Goal: Information Seeking & Learning: Learn about a topic

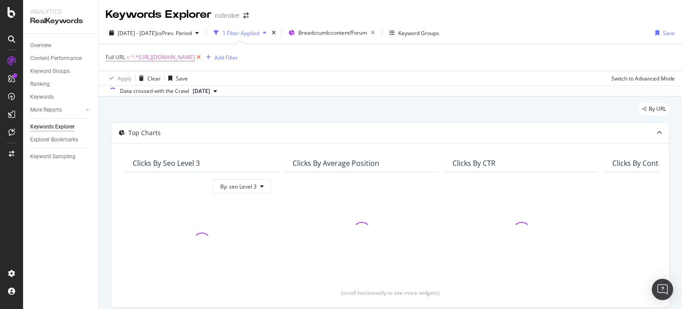
click at [203, 58] on icon at bounding box center [199, 57] width 8 height 9
click at [118, 54] on div "Add Filter" at bounding box center [130, 57] width 24 height 8
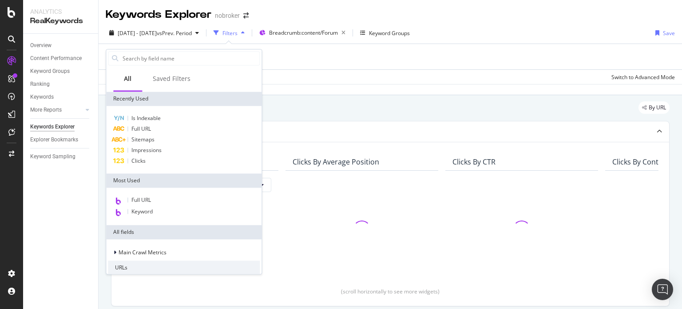
click at [135, 67] on div at bounding box center [183, 58] width 155 height 18
click at [131, 60] on input "text" at bounding box center [191, 58] width 138 height 13
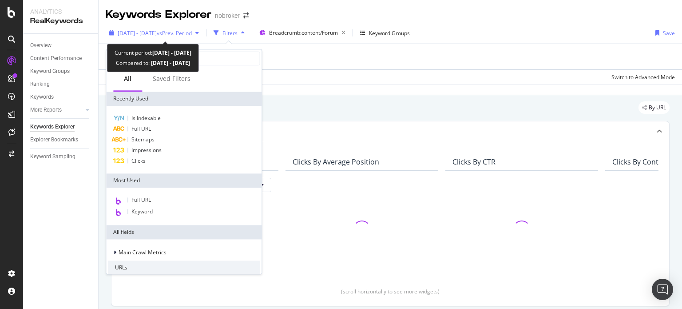
click at [144, 30] on span "[DATE] - [DATE]" at bounding box center [137, 33] width 39 height 8
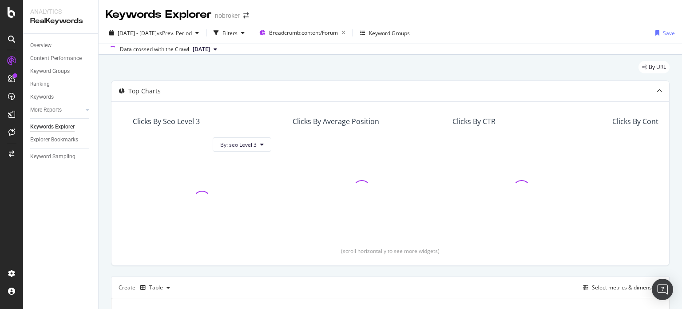
click at [399, 49] on div "Data crossed with the Crawl [DATE]" at bounding box center [391, 49] width 584 height 11
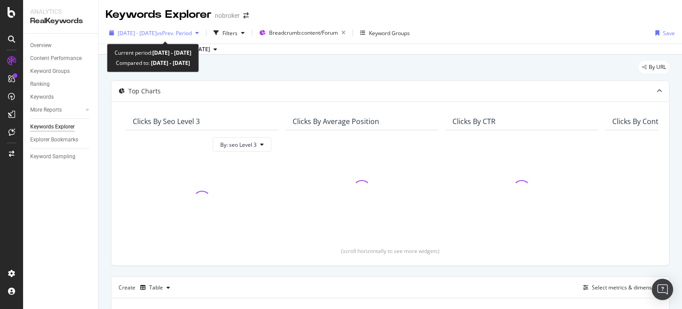
click at [157, 29] on span "[DATE] - [DATE]" at bounding box center [137, 33] width 39 height 8
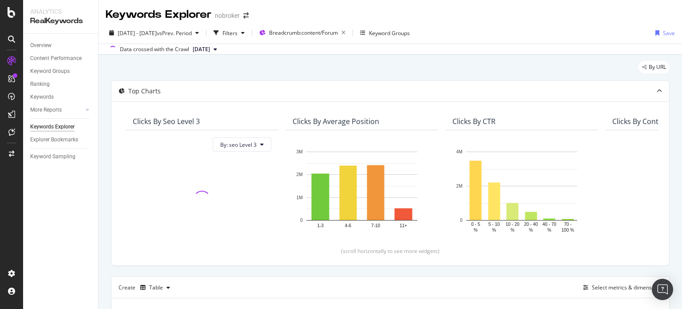
click at [324, 71] on div "By URL" at bounding box center [390, 71] width 559 height 20
click at [195, 50] on span "[DATE]" at bounding box center [201, 49] width 17 height 8
click at [356, 61] on div "By URL" at bounding box center [390, 71] width 559 height 20
click at [238, 35] on div "Filters" at bounding box center [230, 33] width 15 height 8
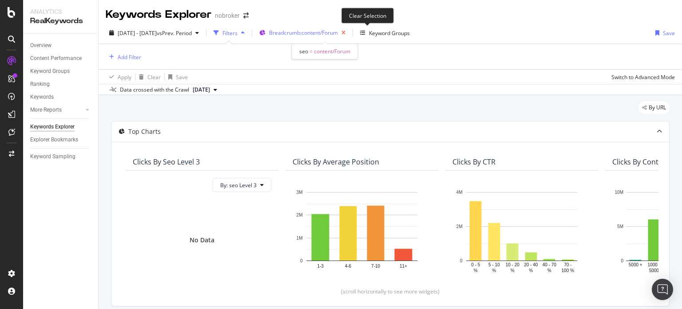
click at [349, 34] on icon "button" at bounding box center [343, 33] width 11 height 12
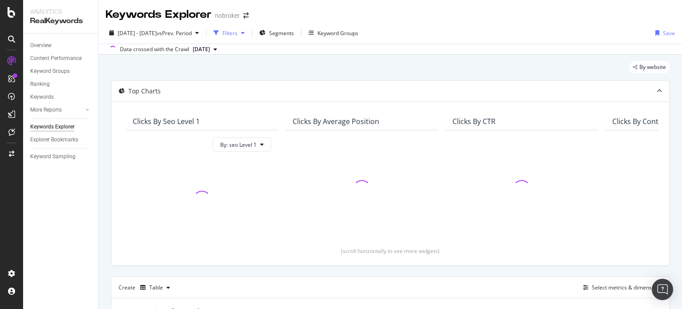
click at [223, 27] on div "button" at bounding box center [216, 33] width 12 height 12
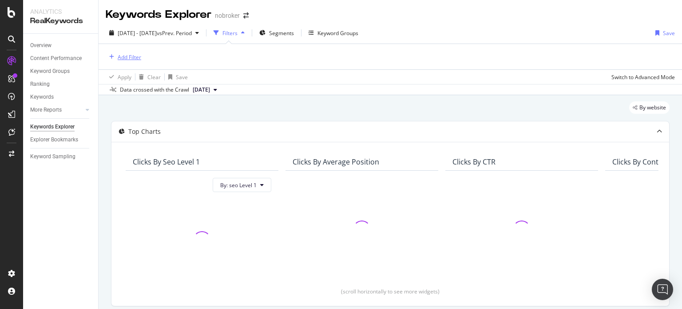
click at [121, 56] on div "Add Filter" at bounding box center [130, 57] width 24 height 8
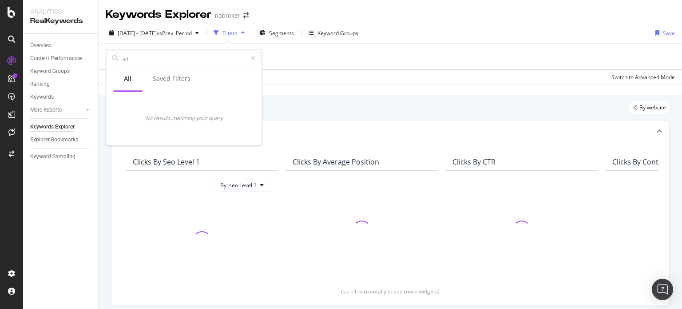
type input "site"
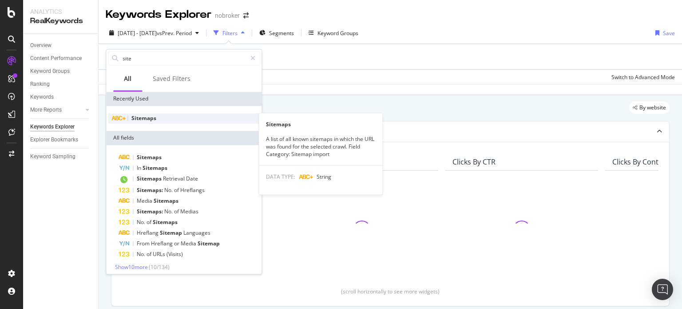
click at [178, 120] on div "Sitemaps" at bounding box center [184, 118] width 152 height 11
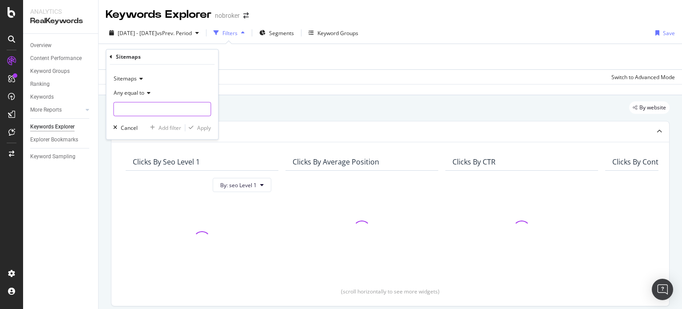
click at [157, 108] on input "text" at bounding box center [162, 109] width 97 height 14
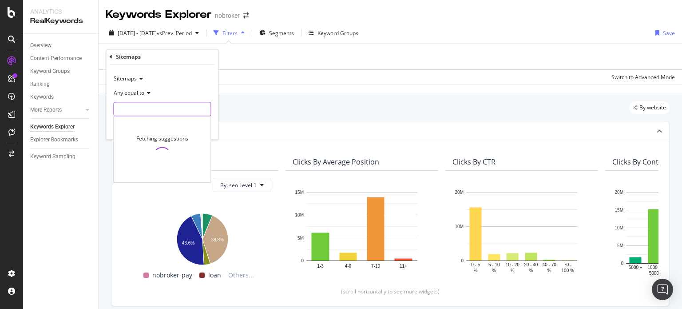
click at [147, 109] on input "text" at bounding box center [162, 109] width 97 height 14
type input "["
drag, startPoint x: 165, startPoint y: 111, endPoint x: 80, endPoint y: 105, distance: 85.0
click at [80, 105] on body "Analytics RealKeywords Overview Content Performance Keyword Groups Ranking Keyw…" at bounding box center [341, 154] width 682 height 309
type input "p"
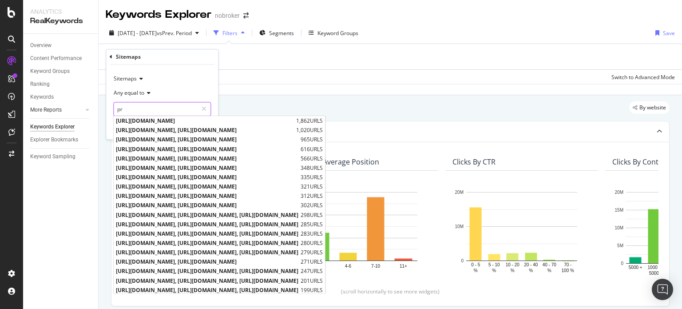
type input "p"
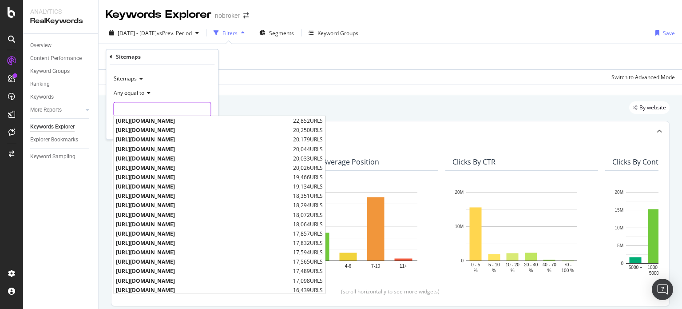
click at [187, 106] on input "text" at bounding box center [162, 109] width 97 height 14
paste input "[URL][DOMAIN_NAME]"
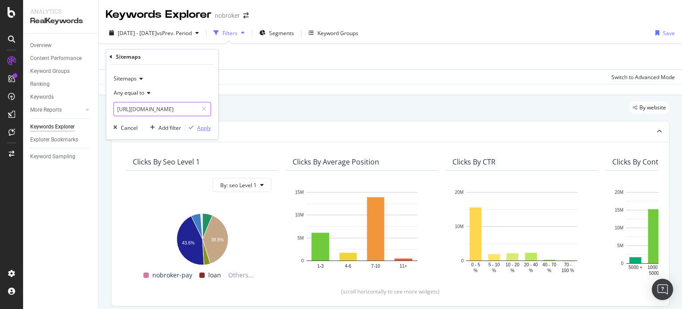
type input "[URL][DOMAIN_NAME]"
click at [202, 129] on div "Apply" at bounding box center [204, 128] width 14 height 8
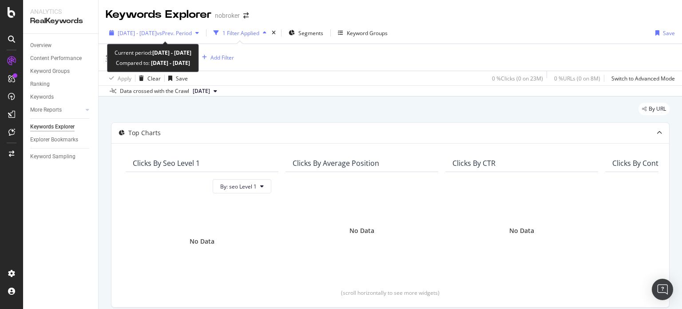
click at [151, 36] on span "[DATE] - [DATE]" at bounding box center [137, 33] width 39 height 8
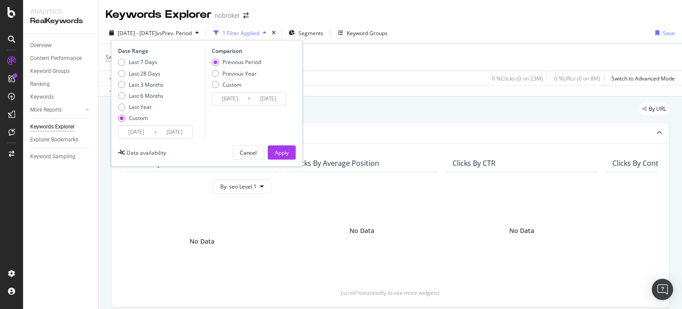
click at [136, 80] on div "Last 7 Days Last 28 Days Last 3 Months Last 6 Months Last Year Custom" at bounding box center [140, 91] width 45 height 67
click at [134, 82] on div "Last 3 Months" at bounding box center [146, 85] width 35 height 8
type input "[DATE]"
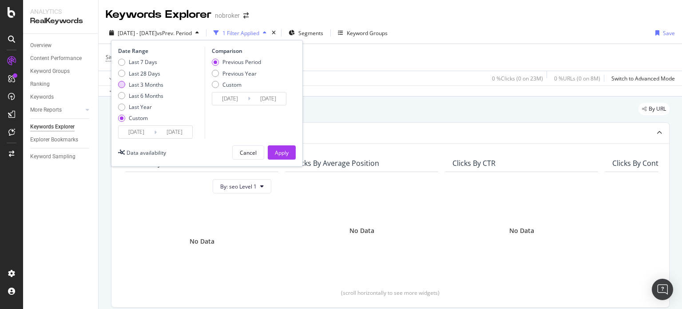
type input "[DATE]"
click at [280, 152] on div "Apply" at bounding box center [282, 153] width 14 height 8
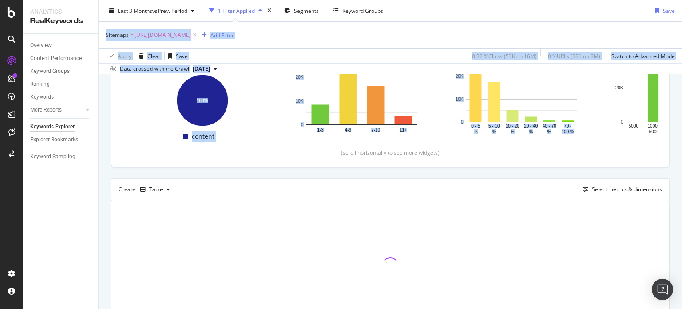
scroll to position [194, 0]
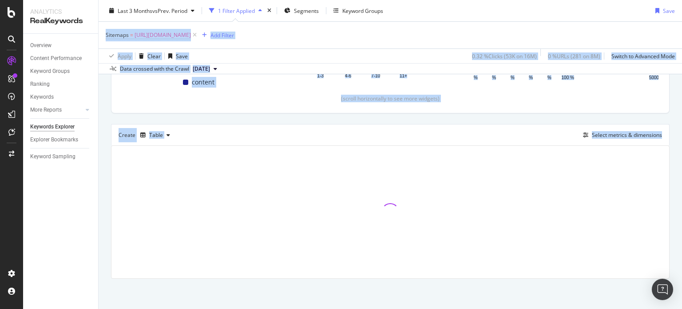
drag, startPoint x: 682, startPoint y: 26, endPoint x: 681, endPoint y: 188, distance: 161.7
click at [681, 188] on div "Keywords Explorer nobroker Last 3 Months vs Prev. Period 1 Filter Applied Segme…" at bounding box center [391, 154] width 584 height 309
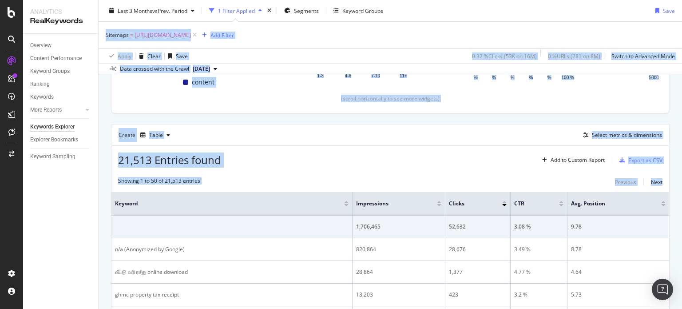
click at [400, 141] on div "Create Table Select metrics & dimensions" at bounding box center [390, 134] width 559 height 21
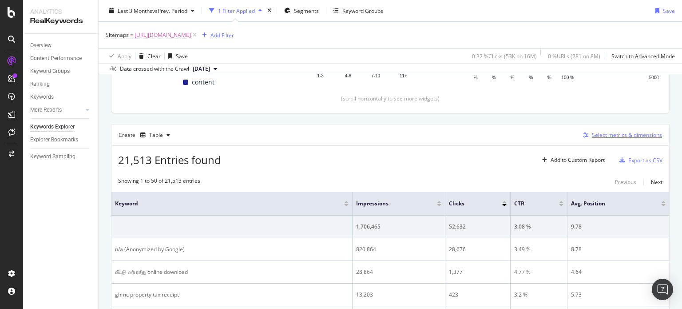
click at [596, 131] on div "Select metrics & dimensions" at bounding box center [627, 135] width 70 height 8
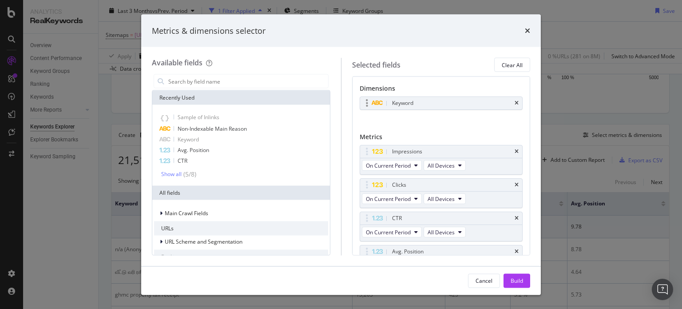
click at [514, 105] on div "Keyword" at bounding box center [441, 103] width 163 height 12
click at [515, 103] on icon "times" at bounding box center [517, 102] width 4 height 5
click at [292, 77] on input "modal" at bounding box center [247, 81] width 161 height 13
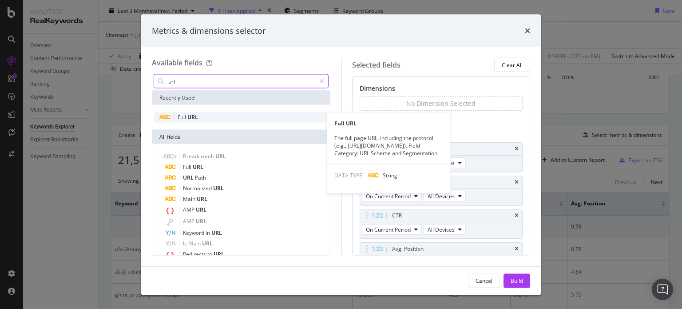
type input "url"
click at [209, 118] on div "Full URL" at bounding box center [241, 117] width 174 height 11
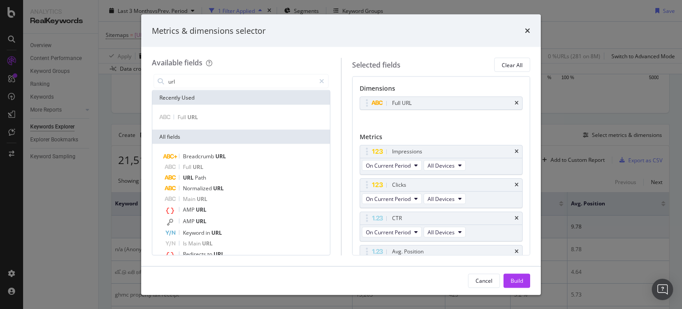
scroll to position [48, 0]
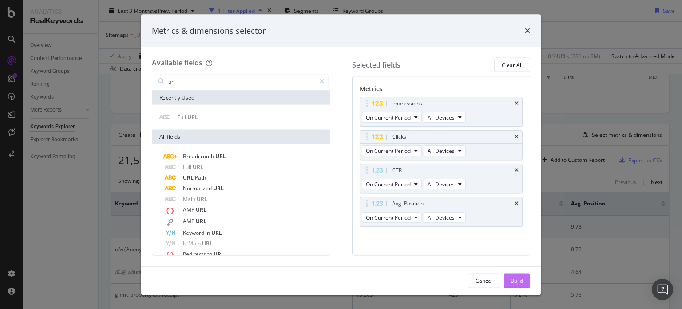
click at [515, 281] on div "Build" at bounding box center [517, 280] width 12 height 8
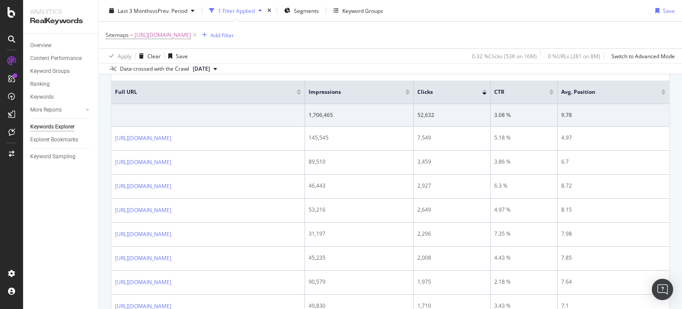
drag, startPoint x: 682, startPoint y: 55, endPoint x: 682, endPoint y: 76, distance: 20.9
click at [682, 76] on div "Keywords Explorer nobroker Last 3 Months vs Prev. Period 1 Filter Applied Segme…" at bounding box center [391, 154] width 584 height 309
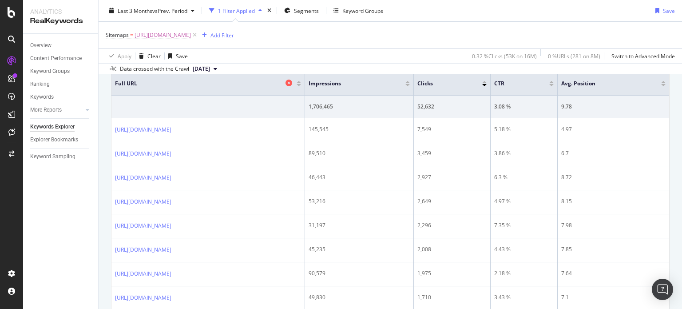
click at [201, 87] on div "Full URL" at bounding box center [206, 83] width 182 height 9
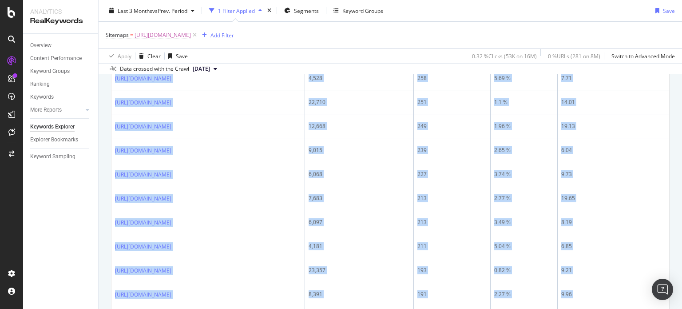
scroll to position [1385, 0]
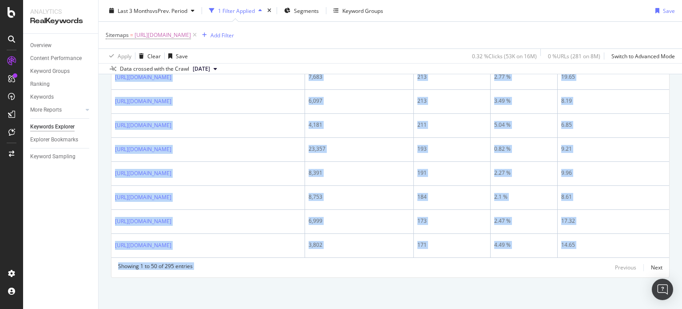
drag, startPoint x: 112, startPoint y: 121, endPoint x: 572, endPoint y: 330, distance: 505.2
click at [572, 308] on html "Analytics RealKeywords Overview Content Performance Keyword Groups Ranking Keyw…" at bounding box center [341, 154] width 682 height 309
copy div "[URL][DOMAIN_NAME] 145,545 7,549 5.18 % 4.97 [URL][DOMAIN_NAME] 89,510 3,459 3.…"
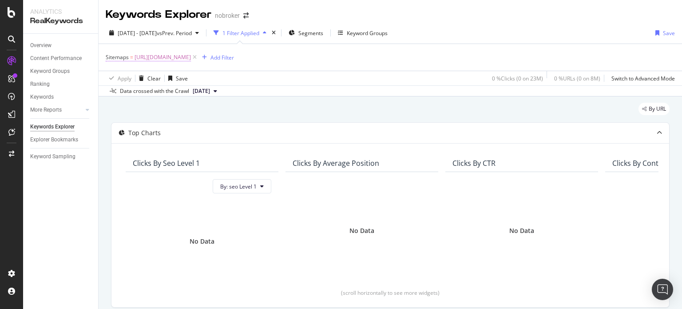
click at [191, 55] on span "[URL][DOMAIN_NAME]" at bounding box center [163, 57] width 56 height 12
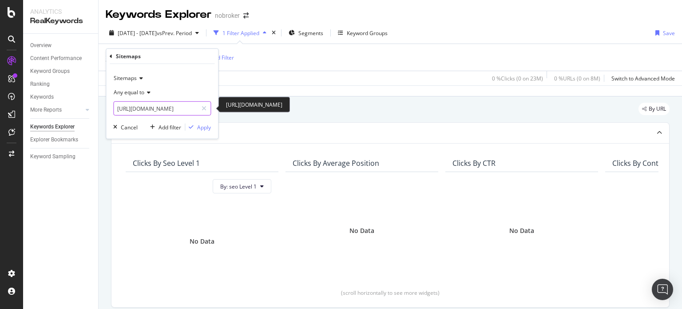
click at [170, 106] on input "[URL][DOMAIN_NAME]" at bounding box center [156, 108] width 84 height 14
paste input "iped-gas-bill"
type input "https://www.nobroker.in/forum/sitemap-index/?id=piped-gas-bill.xml"
click at [213, 123] on div "Sitemaps Any equal to https://www.nobroker.in/forum/sitemap-index/?id=piped-gas…" at bounding box center [162, 101] width 112 height 75
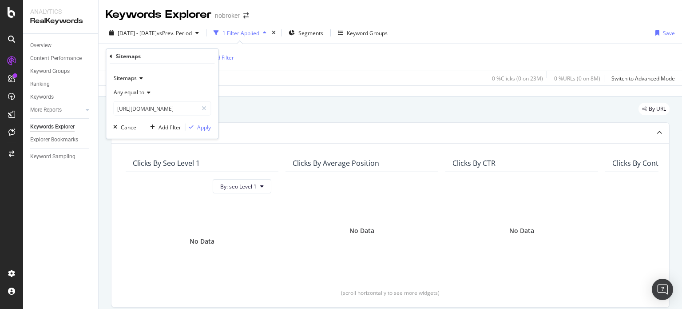
scroll to position [0, 0]
click at [199, 128] on div "Apply" at bounding box center [204, 127] width 14 height 8
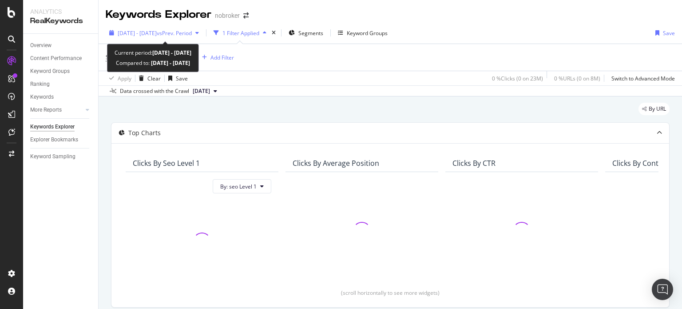
click at [128, 35] on span "[DATE] - [DATE]" at bounding box center [137, 33] width 39 height 8
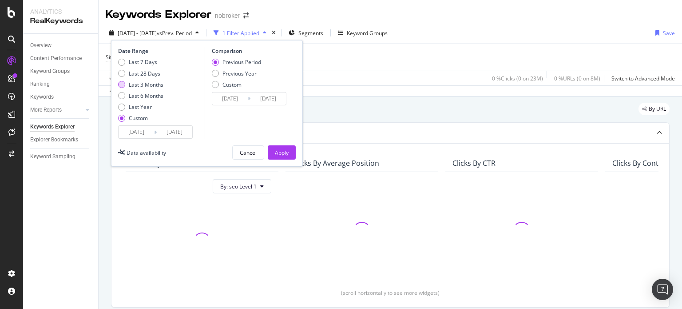
click at [142, 84] on div "Last 3 Months" at bounding box center [146, 85] width 35 height 8
type input "[DATE]"
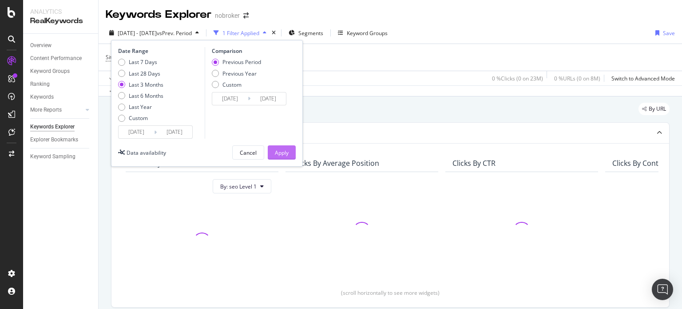
click at [281, 155] on div "Apply" at bounding box center [282, 153] width 14 height 8
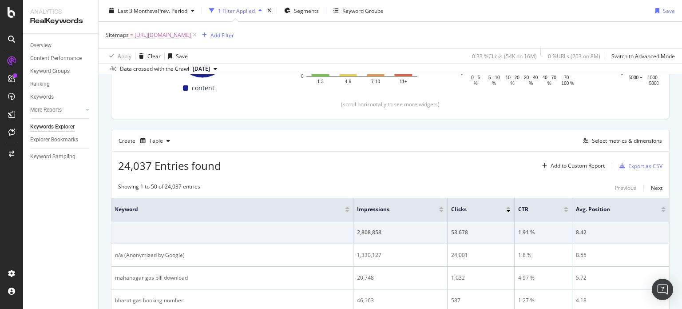
scroll to position [245, 0]
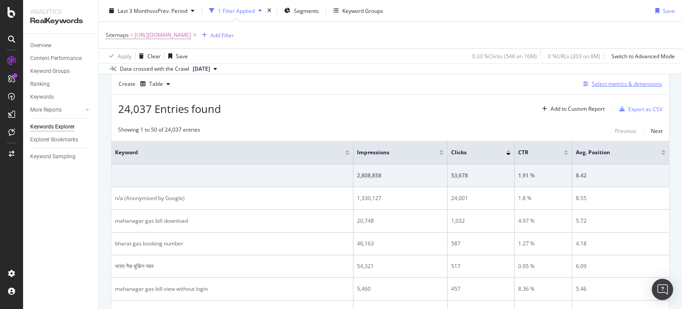
click at [613, 79] on button "Select metrics & dimensions" at bounding box center [621, 84] width 83 height 11
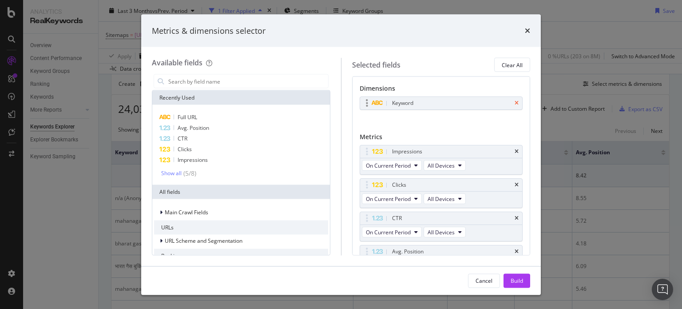
click at [515, 103] on icon "times" at bounding box center [517, 102] width 4 height 5
click at [272, 84] on input "modal" at bounding box center [247, 81] width 161 height 13
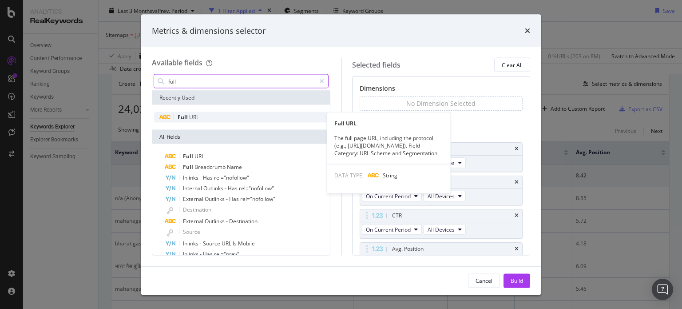
type input "full"
click at [203, 113] on div "Full URL" at bounding box center [241, 117] width 174 height 11
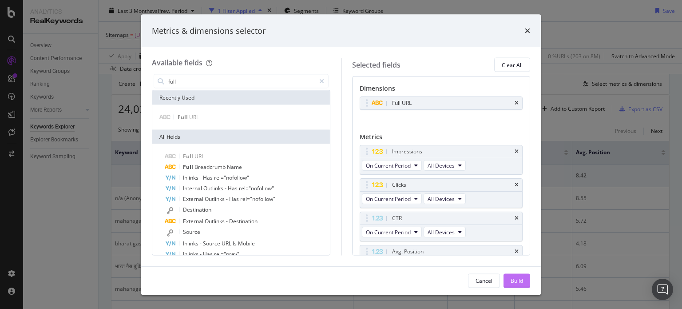
click at [510, 280] on button "Build" at bounding box center [517, 280] width 27 height 14
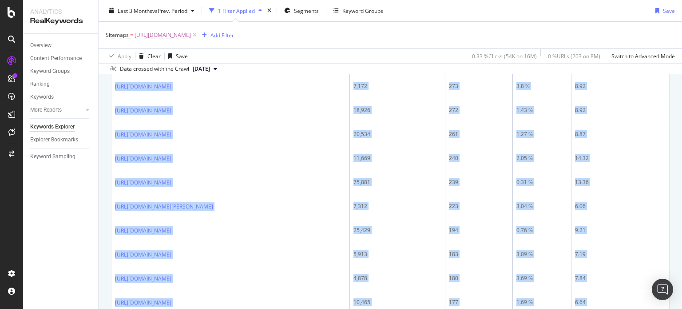
scroll to position [1377, 0]
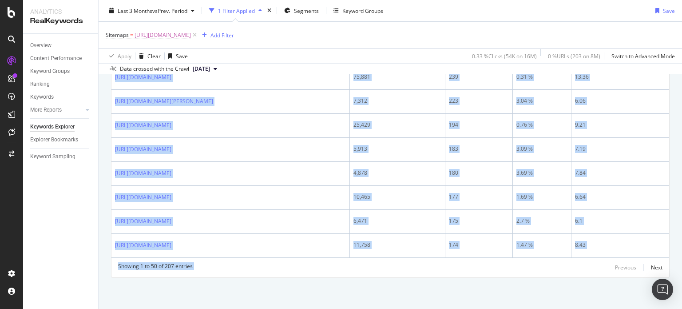
drag, startPoint x: 114, startPoint y: 167, endPoint x: 507, endPoint y: 330, distance: 425.6
click at [507, 308] on html "Analytics RealKeywords Overview Content Performance Keyword Groups Ranking Keyw…" at bounding box center [341, 154] width 682 height 309
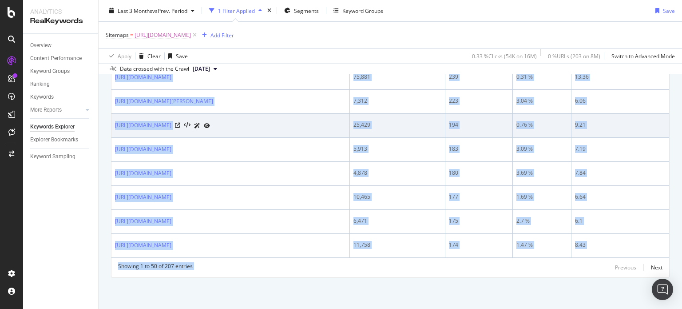
copy div "https://www.nobroker.in/forum/bharat-gas-booking-number-hi/ 496,446 6,735 1.35 …"
